Goal: Transaction & Acquisition: Purchase product/service

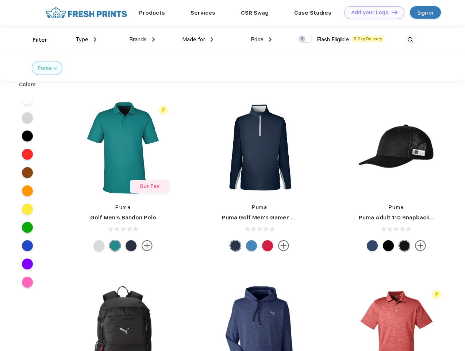
click at [372, 12] on link "Add your Logo Design Tool" at bounding box center [374, 12] width 60 height 13
click at [0, 0] on div "Design Tool" at bounding box center [0, 0] width 0 height 0
click at [392, 12] on link "Add your Logo Design Tool" at bounding box center [374, 12] width 60 height 13
click at [35, 40] on div "Filter" at bounding box center [40, 40] width 15 height 8
click at [86, 39] on span "Type" at bounding box center [82, 39] width 13 height 7
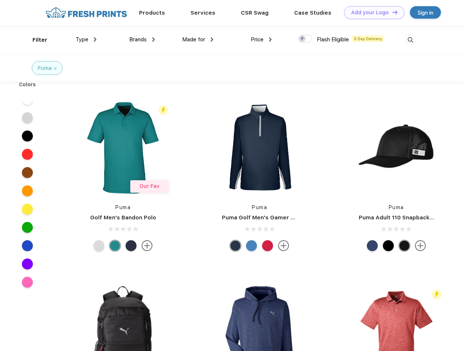
click at [142, 39] on span "Brands" at bounding box center [138, 39] width 18 height 7
click at [198, 39] on span "Made for" at bounding box center [193, 39] width 23 height 7
click at [262, 39] on span "Price" at bounding box center [257, 39] width 13 height 7
click at [305, 39] on div at bounding box center [305, 39] width 14 height 8
click at [303, 39] on input "checkbox" at bounding box center [300, 36] width 5 height 5
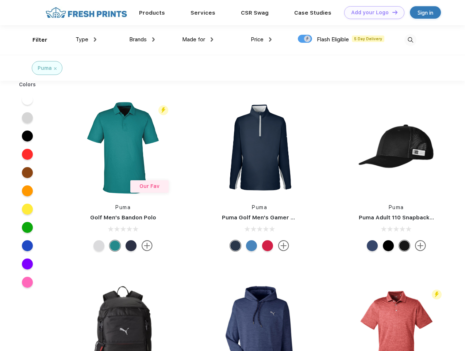
click at [411, 40] on img at bounding box center [411, 40] width 12 height 12
